Goal: Find specific page/section: Find specific page/section

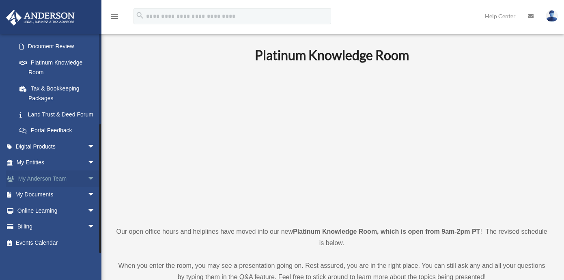
scroll to position [147, 0]
click at [52, 166] on link "My Entities arrow_drop_down" at bounding box center [57, 163] width 102 height 16
click at [60, 195] on link "My Documents arrow_drop_down" at bounding box center [57, 195] width 102 height 16
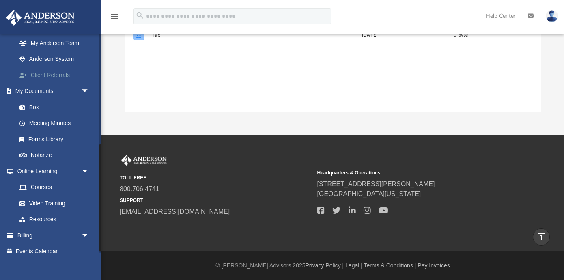
scroll to position [0, 0]
click at [38, 71] on link "Client Referrals" at bounding box center [56, 75] width 90 height 16
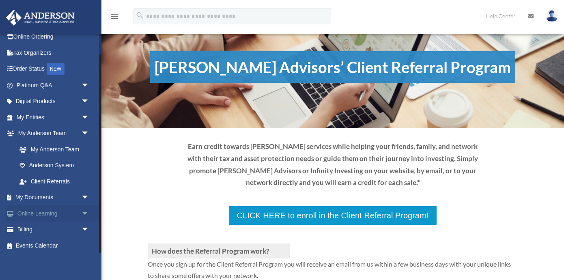
scroll to position [23, 0]
click at [44, 195] on link "My Documents arrow_drop_down" at bounding box center [54, 198] width 96 height 16
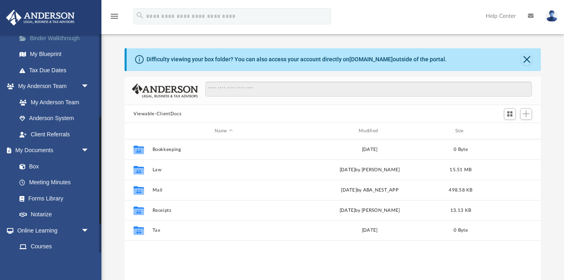
scroll to position [169, 0]
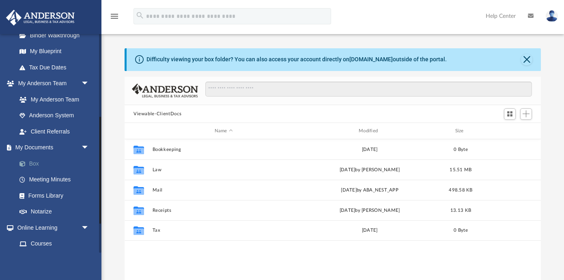
click at [35, 159] on link "Box" at bounding box center [56, 163] width 90 height 16
click at [32, 159] on link "Box" at bounding box center [56, 163] width 90 height 16
click at [35, 160] on link "Box" at bounding box center [56, 163] width 90 height 16
click at [34, 159] on link "Box" at bounding box center [56, 163] width 90 height 16
click at [39, 162] on link "Box" at bounding box center [56, 163] width 90 height 16
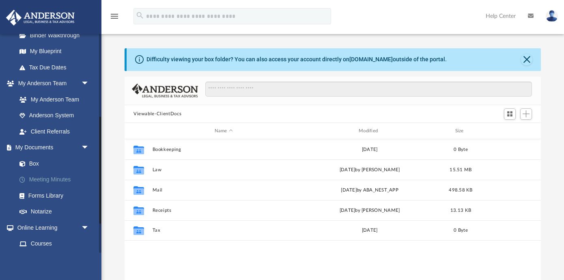
click at [45, 174] on link "Meeting Minutes" at bounding box center [56, 180] width 90 height 16
